Goal: Information Seeking & Learning: Check status

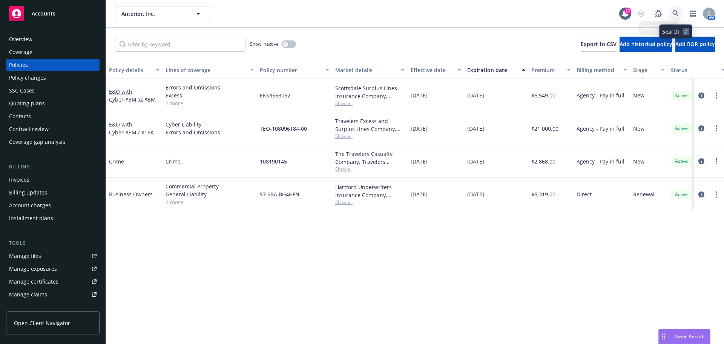
click at [675, 8] on link at bounding box center [675, 13] width 15 height 15
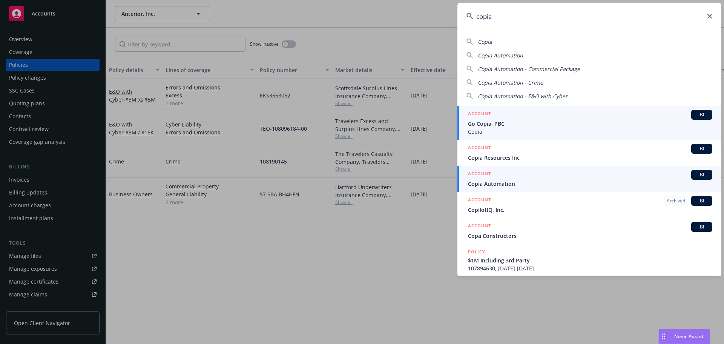
type input "copia"
click at [531, 181] on span "Copia Automation" at bounding box center [590, 183] width 244 height 8
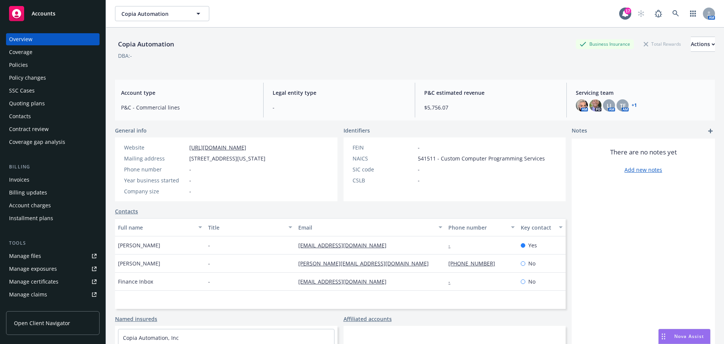
click at [40, 67] on div "Policies" at bounding box center [52, 65] width 87 height 12
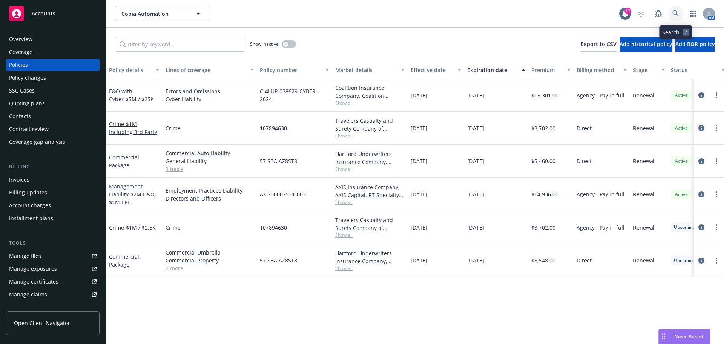
click at [673, 11] on icon at bounding box center [675, 13] width 6 height 6
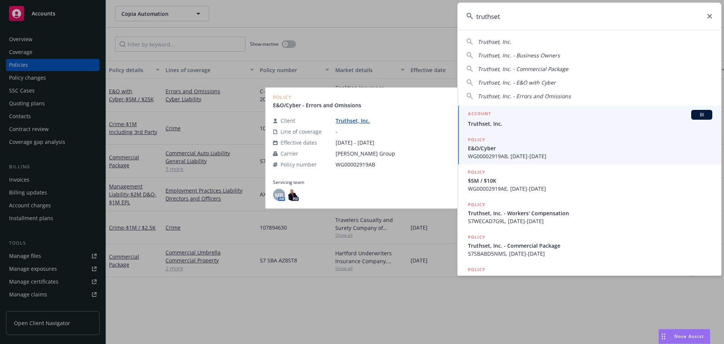
type input "truthset"
click at [520, 114] on div "ACCOUNT BI" at bounding box center [590, 115] width 244 height 10
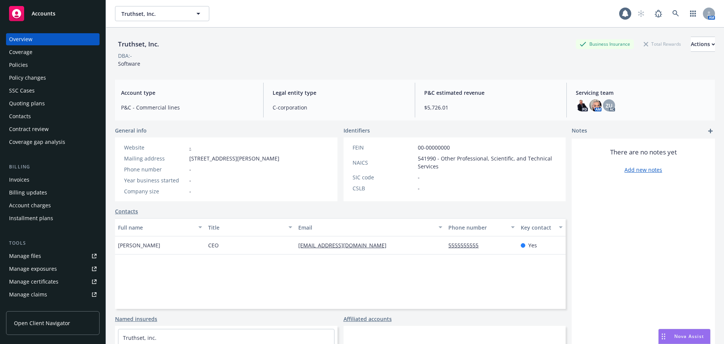
click at [74, 61] on div "Policies" at bounding box center [52, 65] width 87 height 12
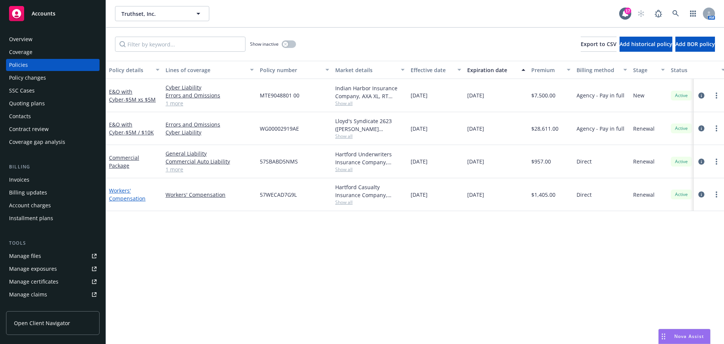
click at [127, 193] on link "Workers' Compensation" at bounding box center [127, 194] width 37 height 15
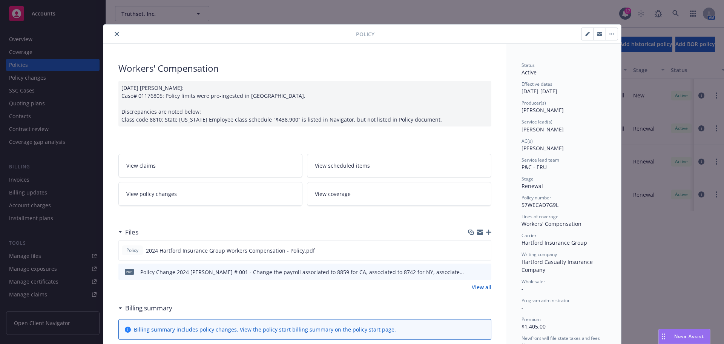
click at [116, 34] on button "close" at bounding box center [116, 33] width 9 height 9
